Goal: Transaction & Acquisition: Download file/media

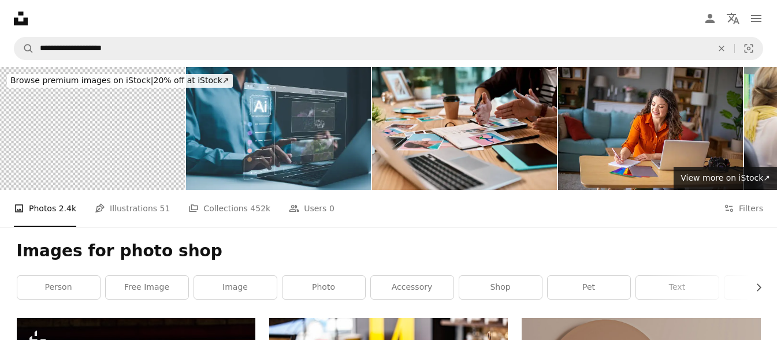
scroll to position [1833, 0]
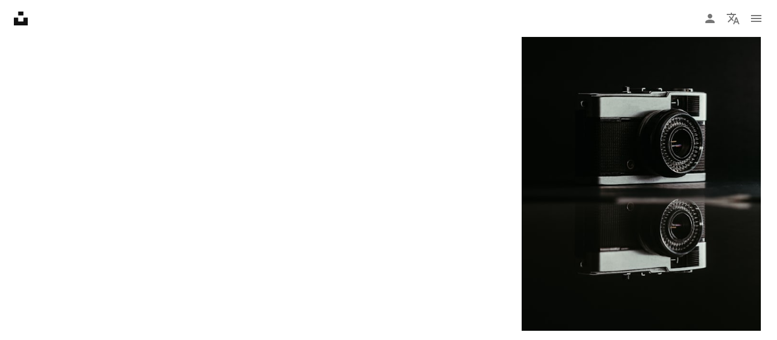
click at [777, 3] on nav "Unsplash logo Unsplash Home A photo Pen Tool A compass A stack of folders Downl…" at bounding box center [388, 18] width 777 height 37
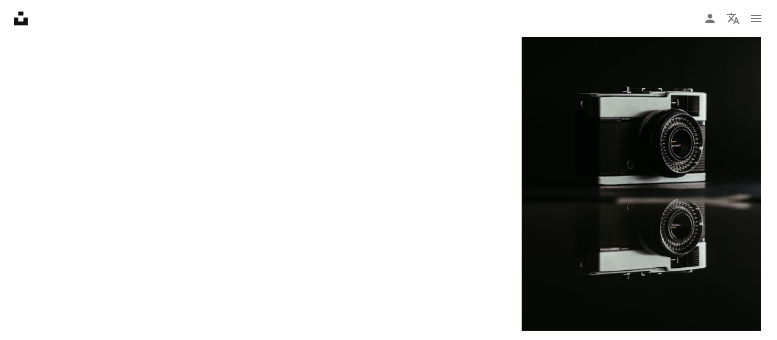
click at [777, 3] on nav "Unsplash logo Unsplash Home A photo Pen Tool A compass A stack of folders Downl…" at bounding box center [388, 18] width 777 height 37
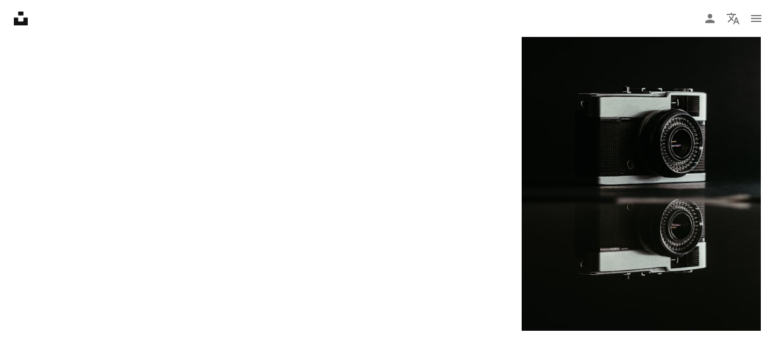
click at [777, 3] on nav "Unsplash logo Unsplash Home A photo Pen Tool A compass A stack of folders Downl…" at bounding box center [388, 18] width 777 height 37
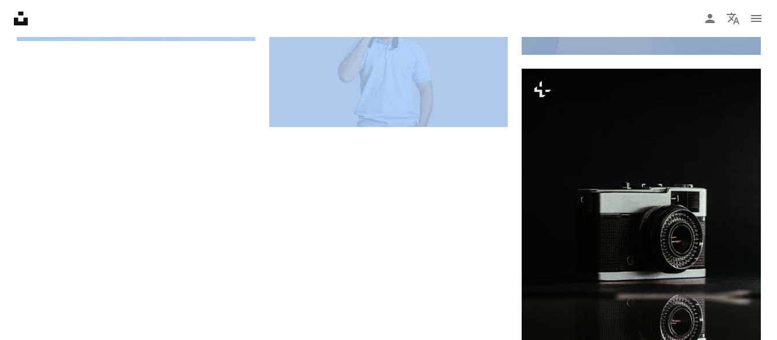
drag, startPoint x: 777, startPoint y: 3, endPoint x: 785, endPoint y: 5, distance: 8.8
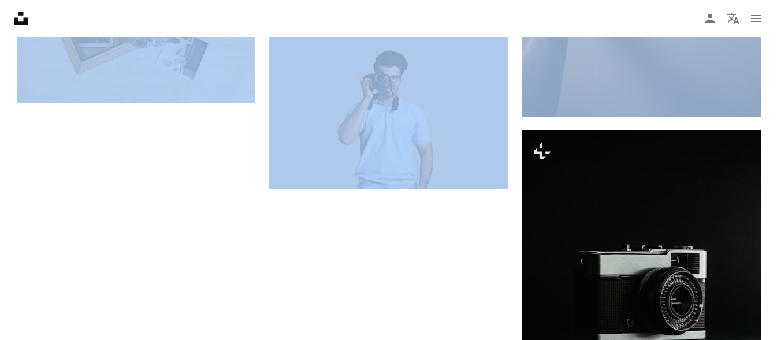
scroll to position [1653, 0]
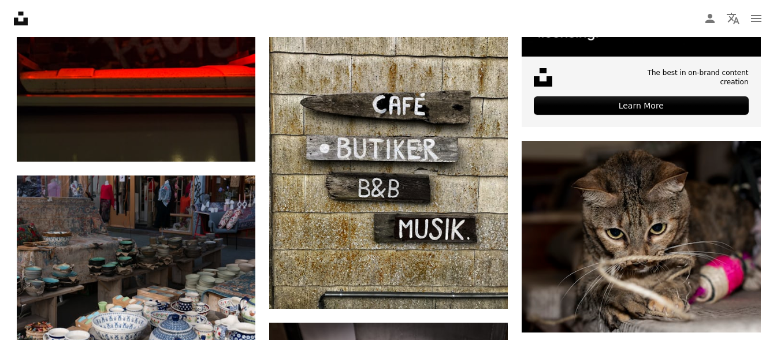
scroll to position [490, 0]
